Goal: Information Seeking & Learning: Learn about a topic

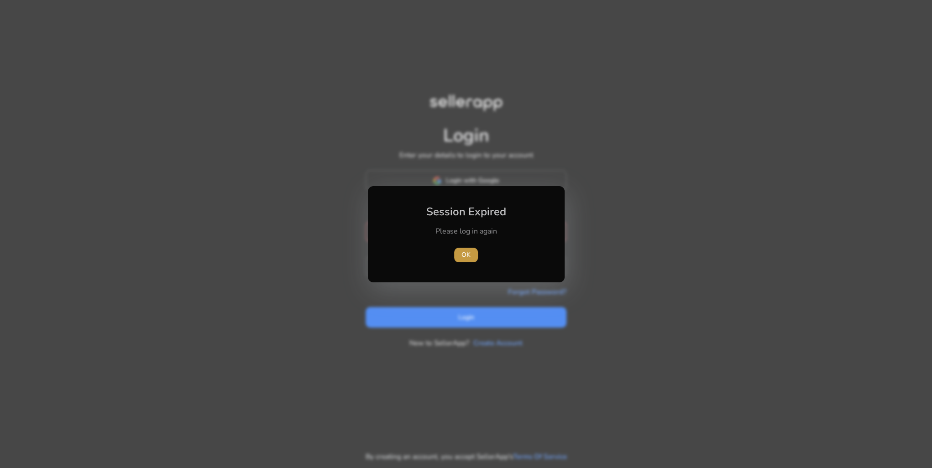
type input "**********"
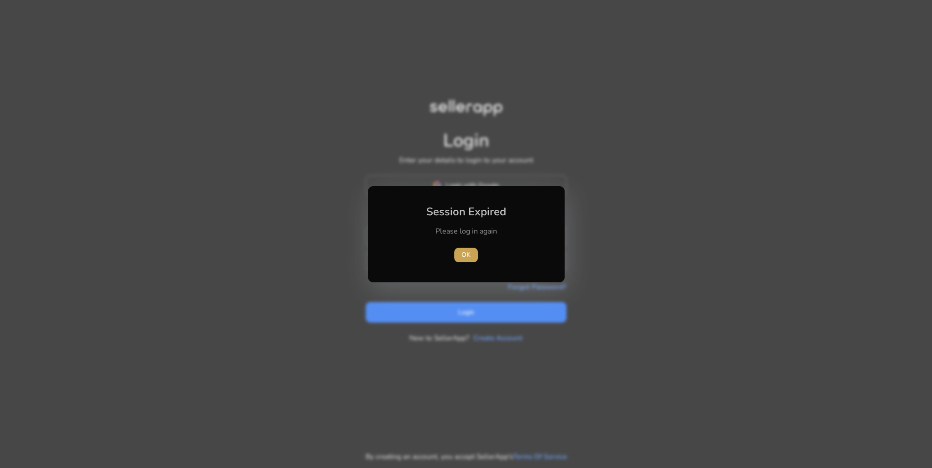
click at [458, 253] on span "button" at bounding box center [466, 255] width 24 height 22
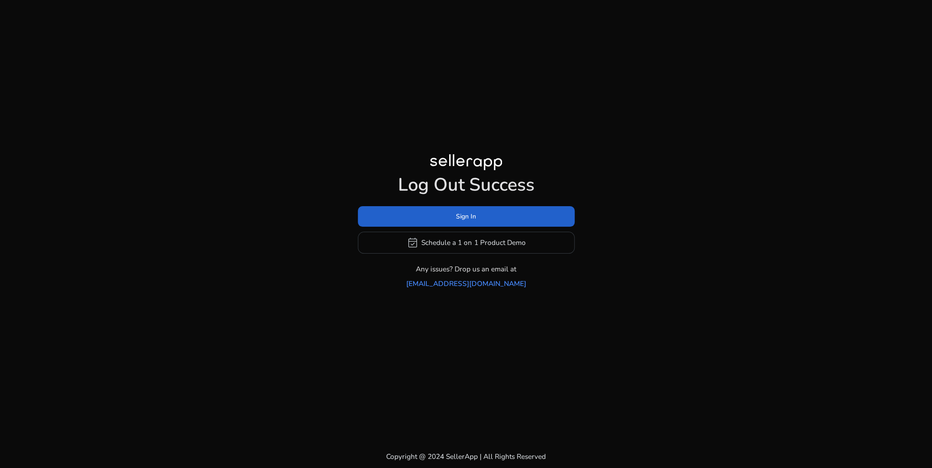
click at [474, 220] on span "Sign In" at bounding box center [466, 217] width 20 height 10
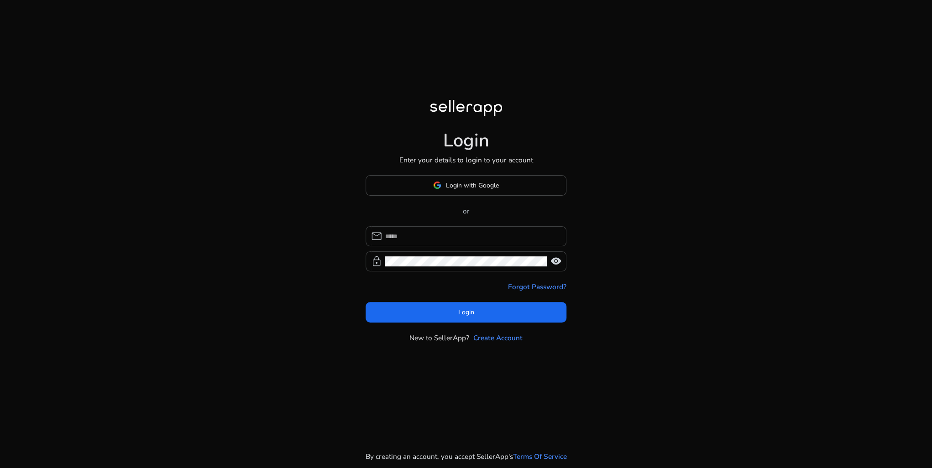
type input "**********"
click at [474, 183] on span "Login with Google" at bounding box center [472, 186] width 53 height 10
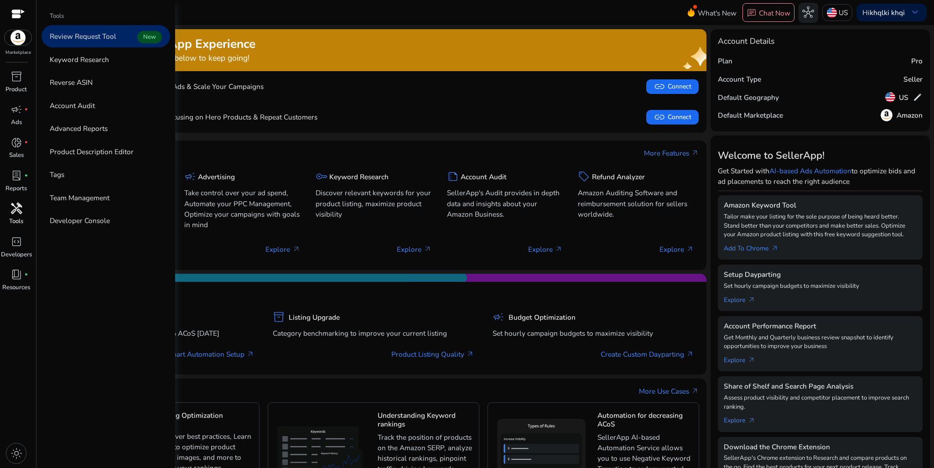
click at [18, 210] on span "handyman" at bounding box center [16, 209] width 12 height 12
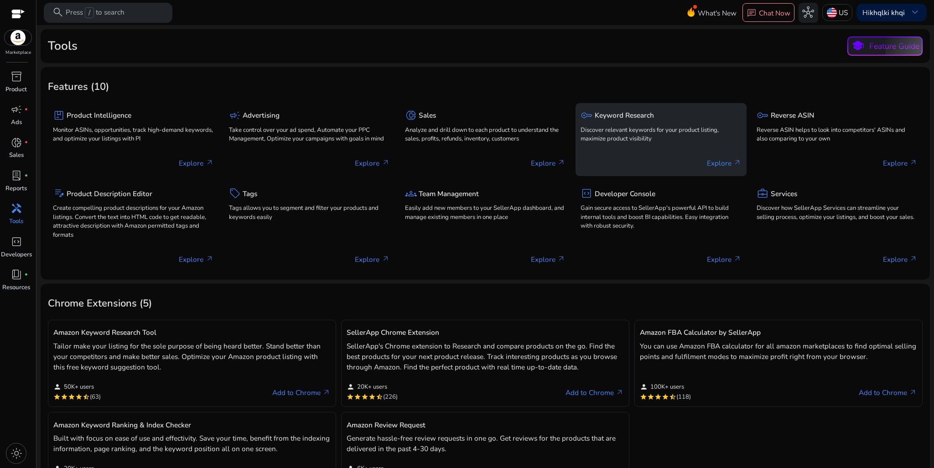
click at [637, 123] on div "key Keyword Research Discover relevant keywords for your product listing, maxim…" at bounding box center [661, 127] width 161 height 38
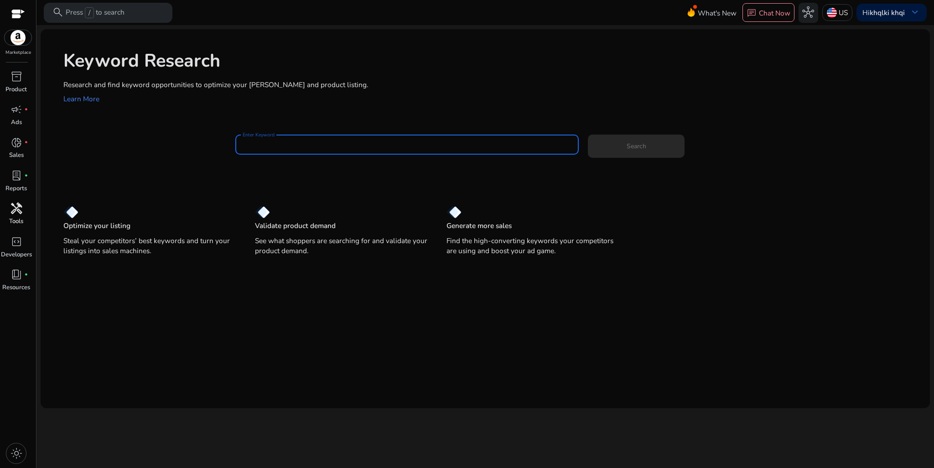
click at [286, 142] on input "Enter Keyword" at bounding box center [407, 145] width 329 height 10
paste input "**********"
type input "**********"
click at [641, 138] on span at bounding box center [636, 146] width 96 height 22
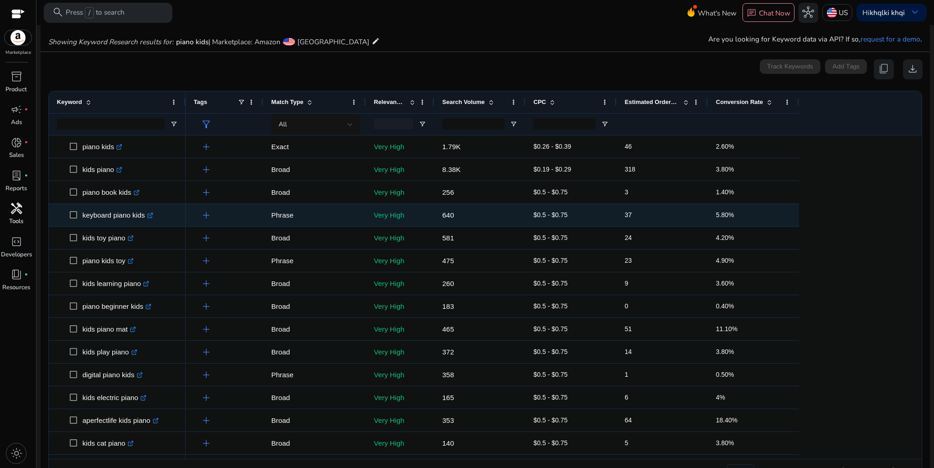
scroll to position [78, 0]
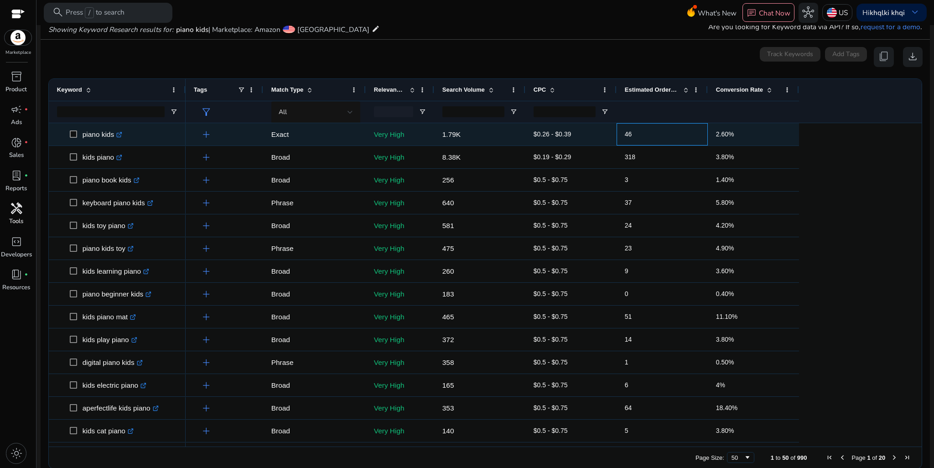
click at [654, 132] on span "46" at bounding box center [662, 134] width 75 height 19
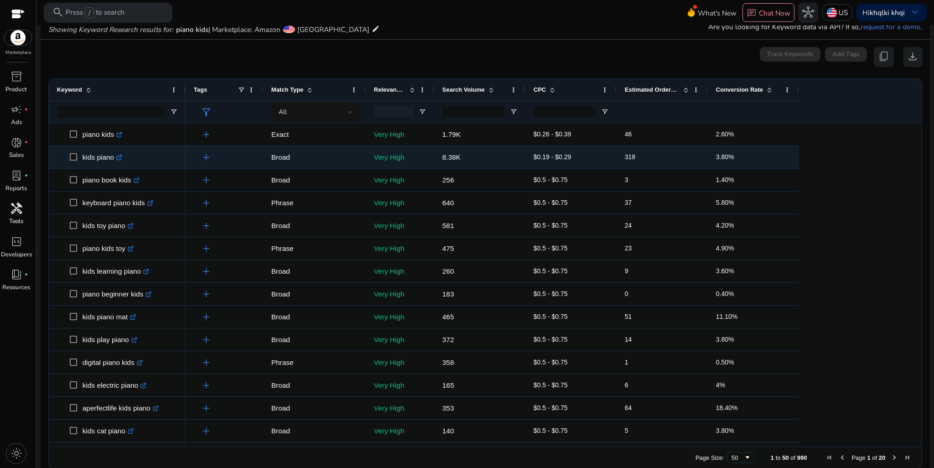
click at [144, 160] on span "kids piano .st0{fill:#2c8af8}" at bounding box center [124, 157] width 108 height 19
click at [106, 157] on p "kids piano .st0{fill:#2c8af8}" at bounding box center [103, 157] width 40 height 19
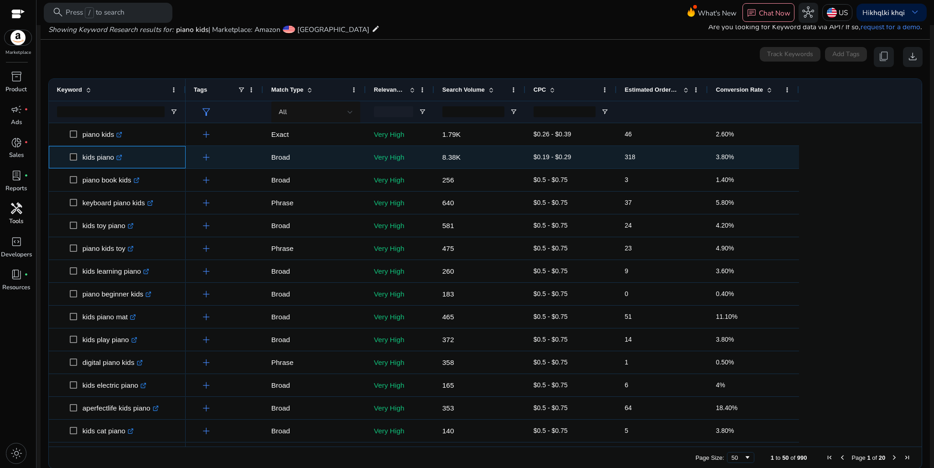
click at [106, 157] on p "kids piano .st0{fill:#2c8af8}" at bounding box center [103, 157] width 40 height 19
copy p "kids piano"
drag, startPoint x: 634, startPoint y: 159, endPoint x: 617, endPoint y: 159, distance: 16.9
click at [617, 159] on div "318" at bounding box center [662, 157] width 91 height 22
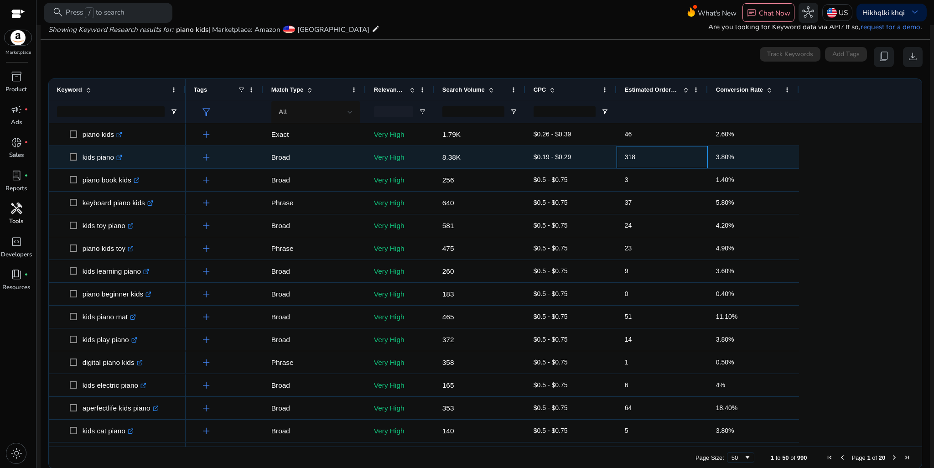
click at [631, 160] on span "318" at bounding box center [662, 157] width 75 height 19
click at [631, 160] on span "318" at bounding box center [630, 156] width 10 height 7
